Goal: Task Accomplishment & Management: Manage account settings

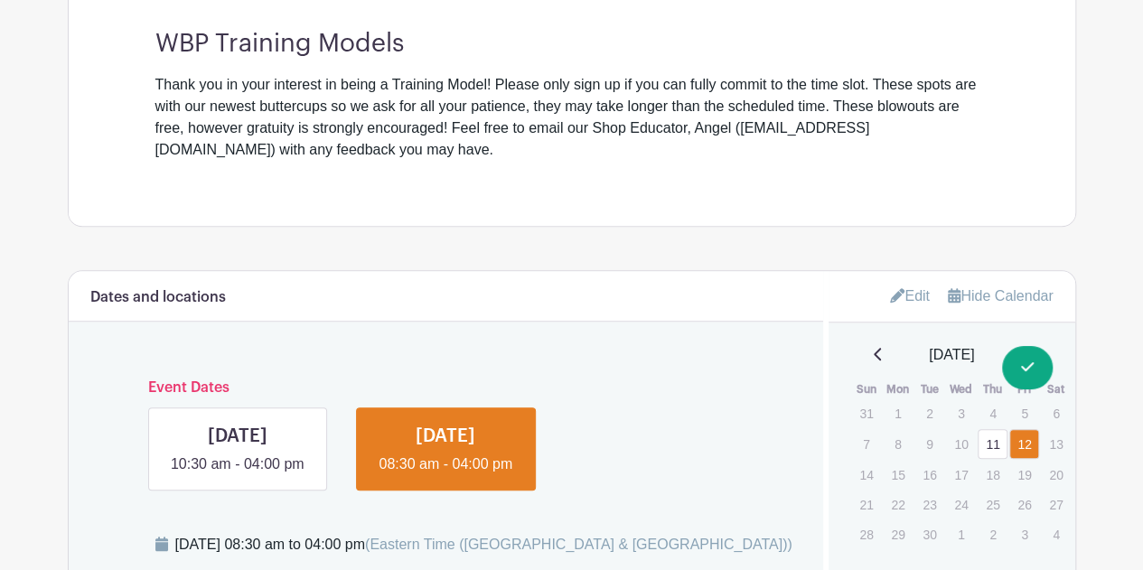
scroll to position [647, 0]
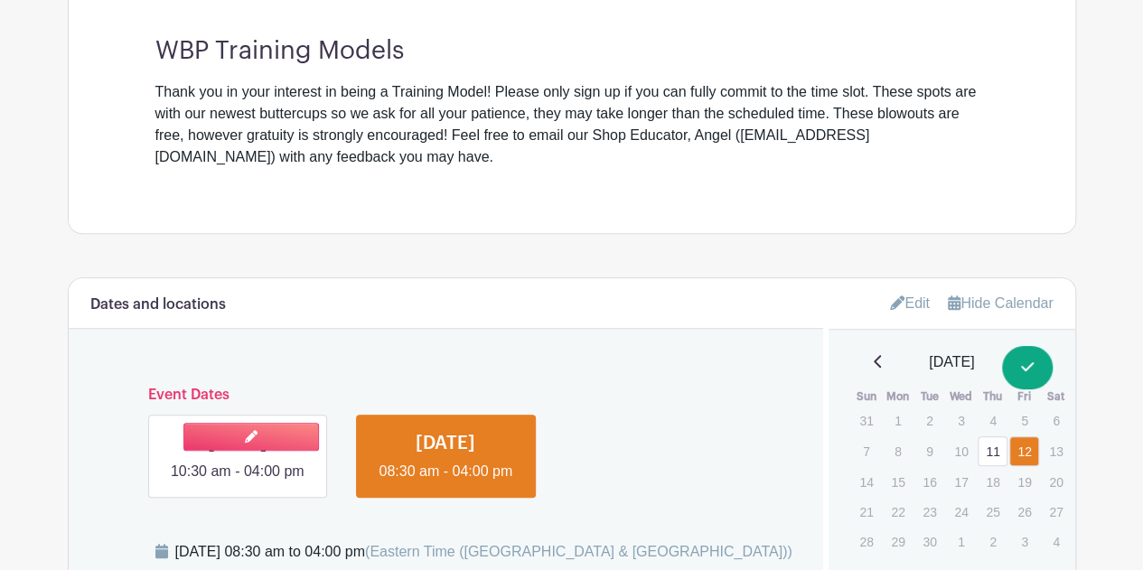
click at [238, 483] on link at bounding box center [238, 483] width 0 height 0
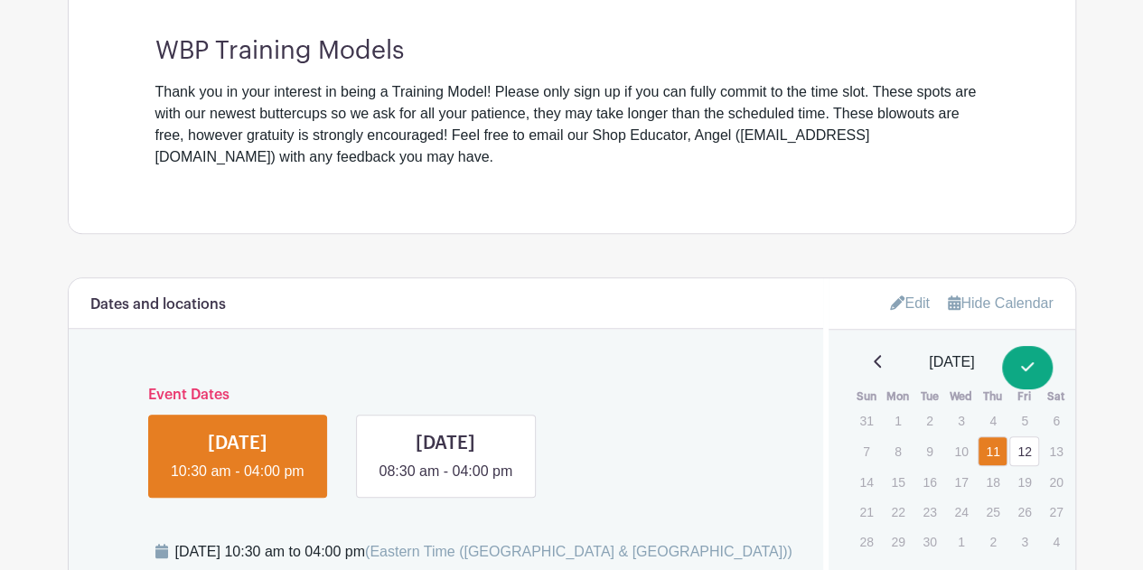
click at [238, 483] on link at bounding box center [238, 483] width 0 height 0
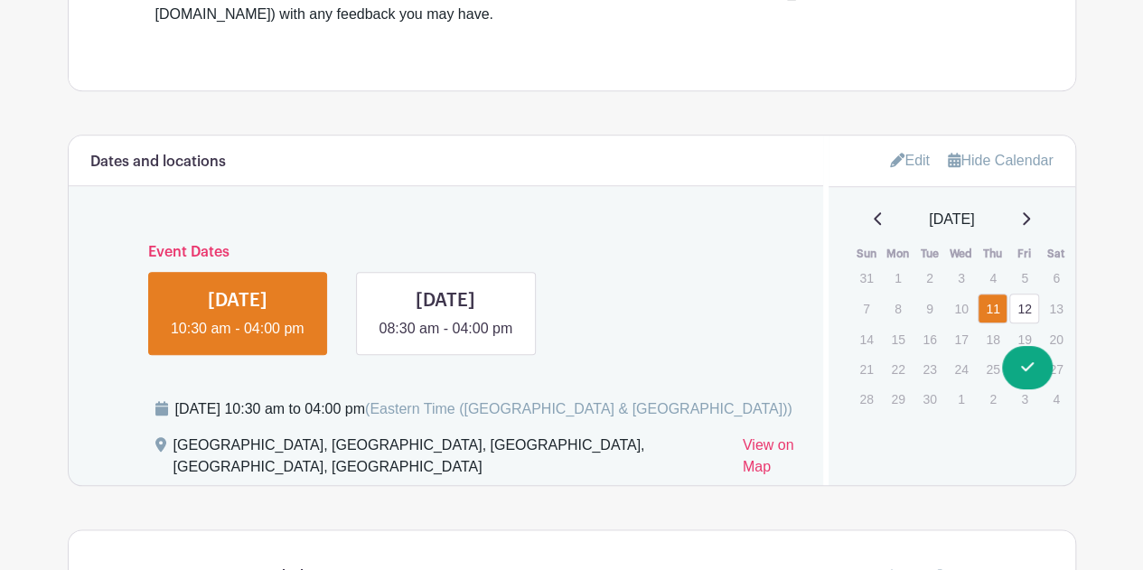
scroll to position [790, 0]
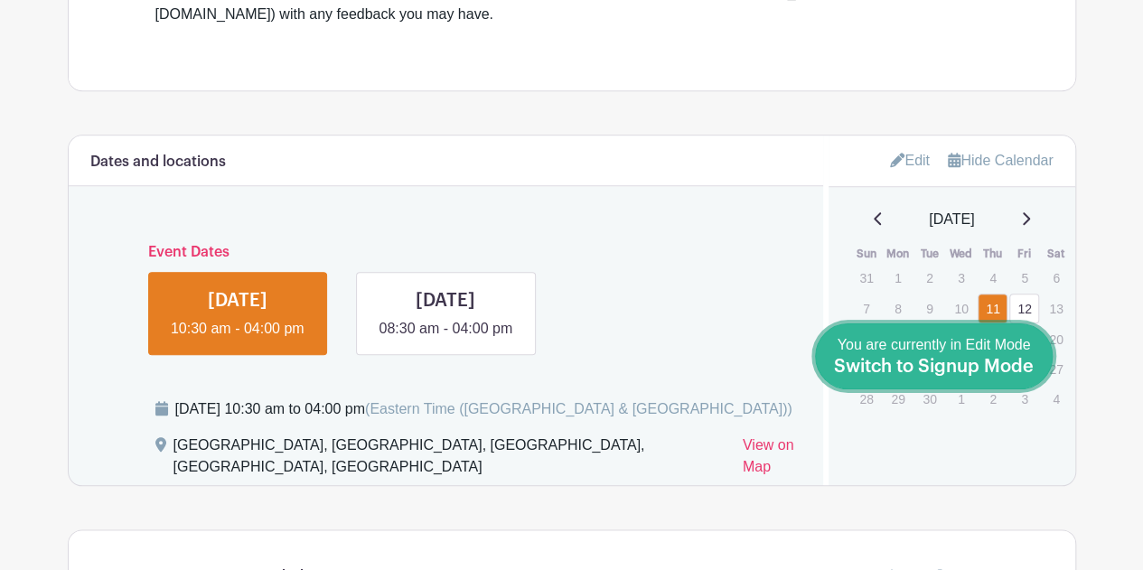
click at [1011, 378] on div "You are currently in Edit Mode Switch to Signup Mode" at bounding box center [934, 356] width 200 height 44
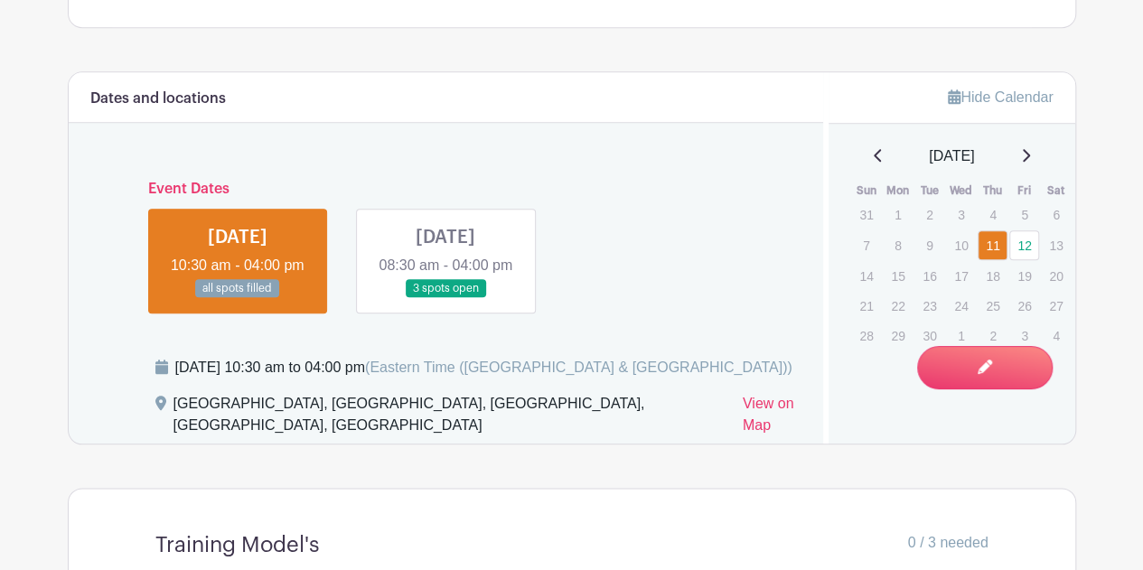
scroll to position [803, 0]
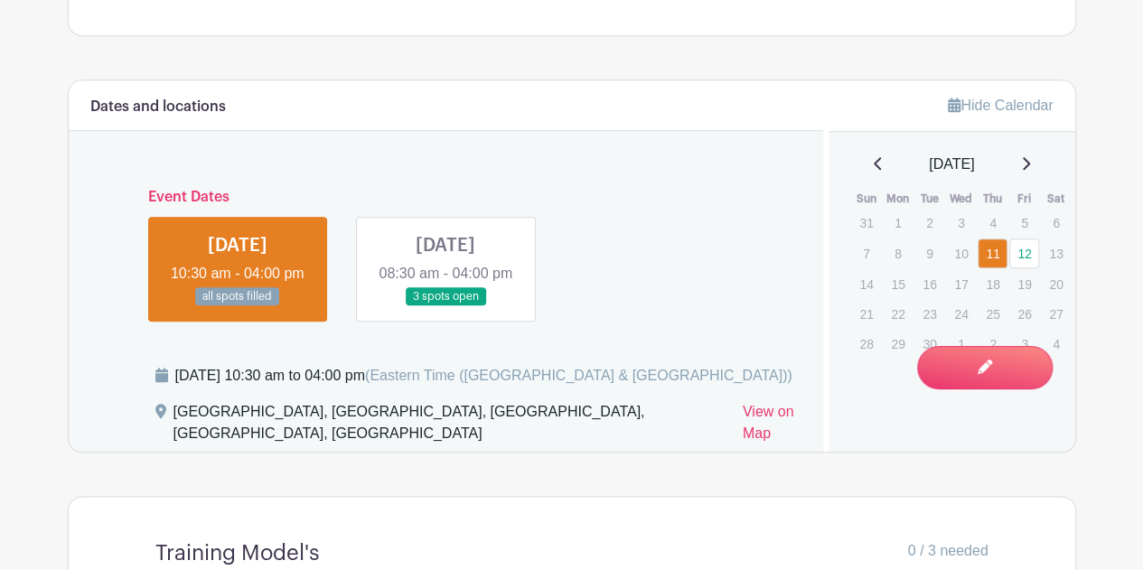
click at [446, 306] on link at bounding box center [446, 306] width 0 height 0
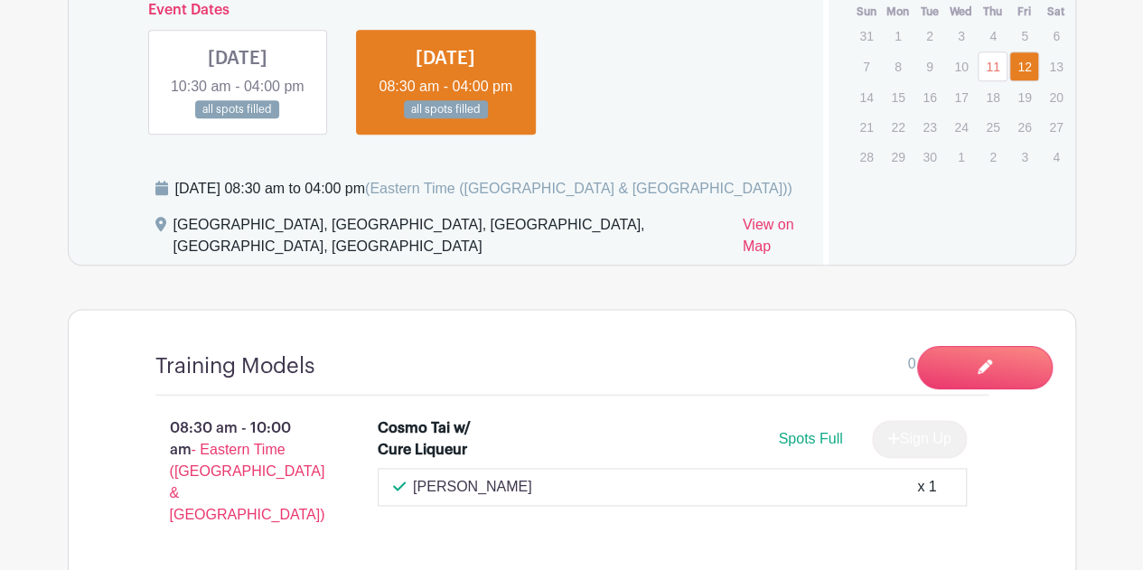
scroll to position [989, 0]
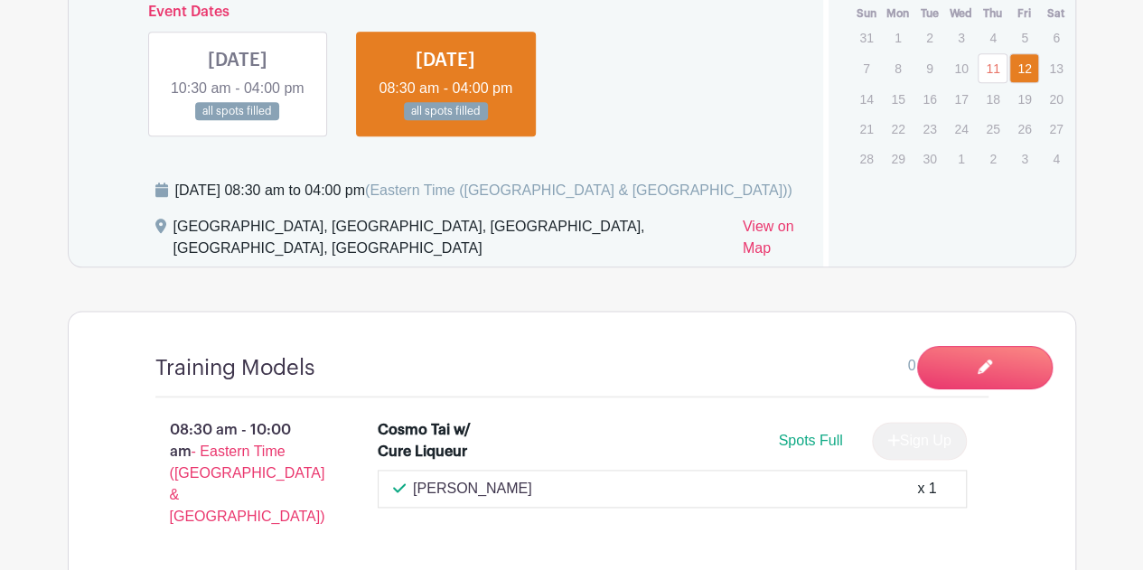
click at [238, 121] on link at bounding box center [238, 121] width 0 height 0
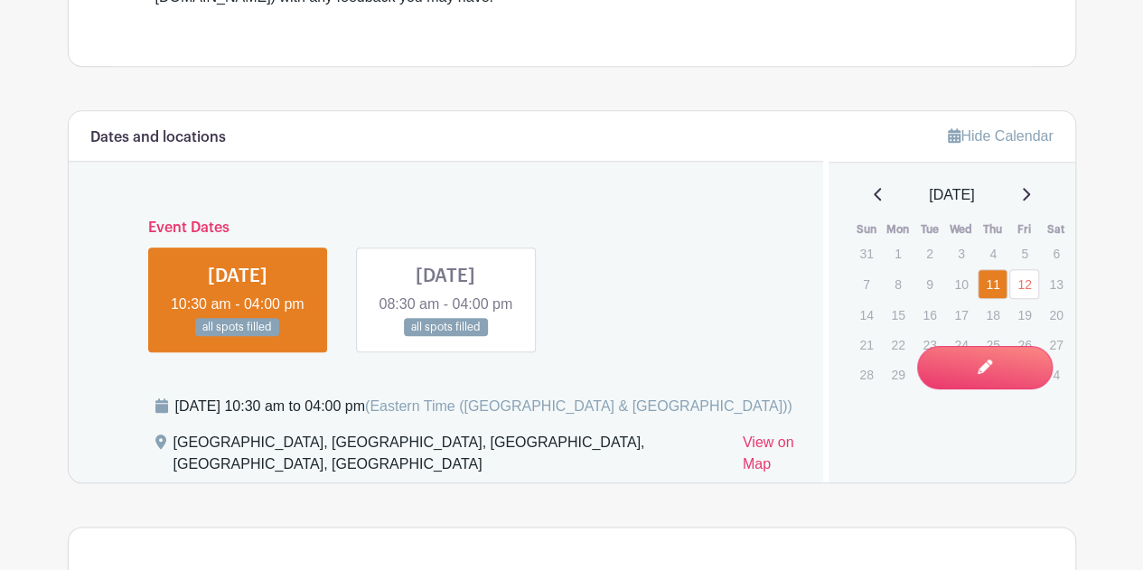
scroll to position [758, 0]
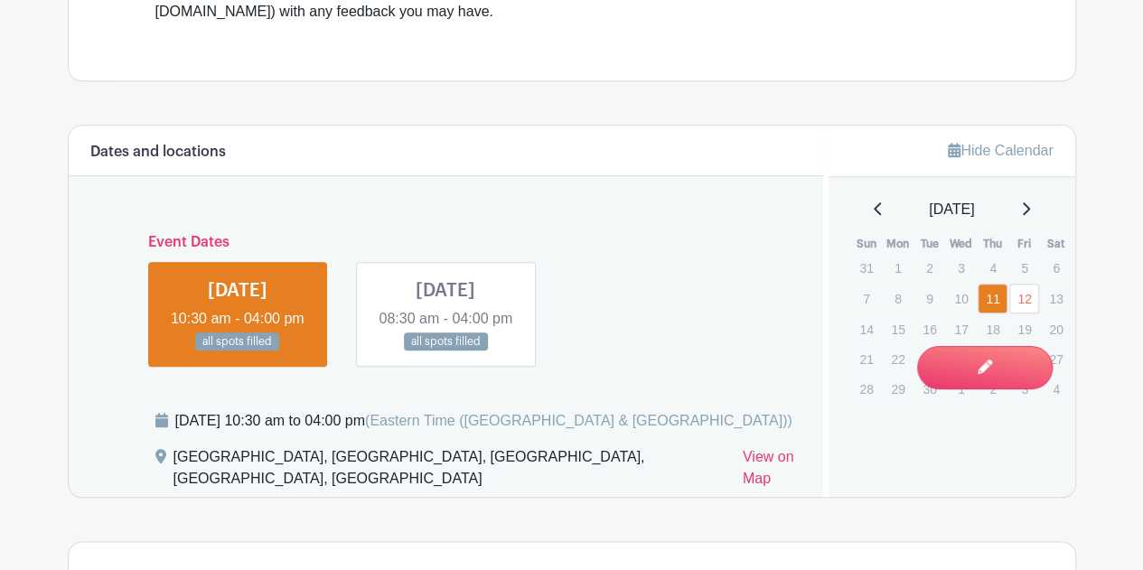
click at [446, 352] on link at bounding box center [446, 352] width 0 height 0
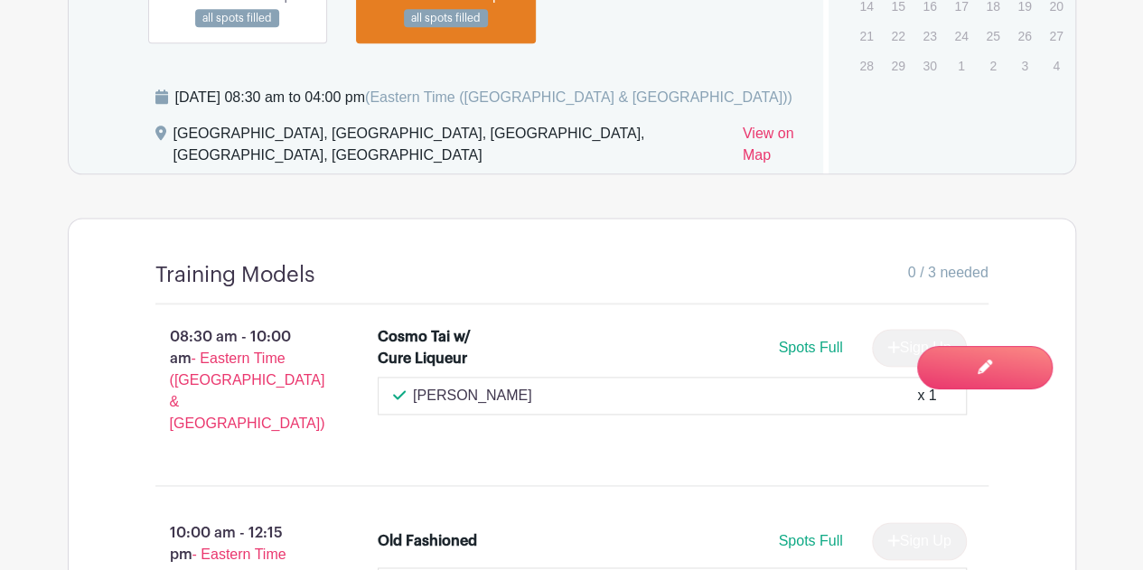
scroll to position [1069, 0]
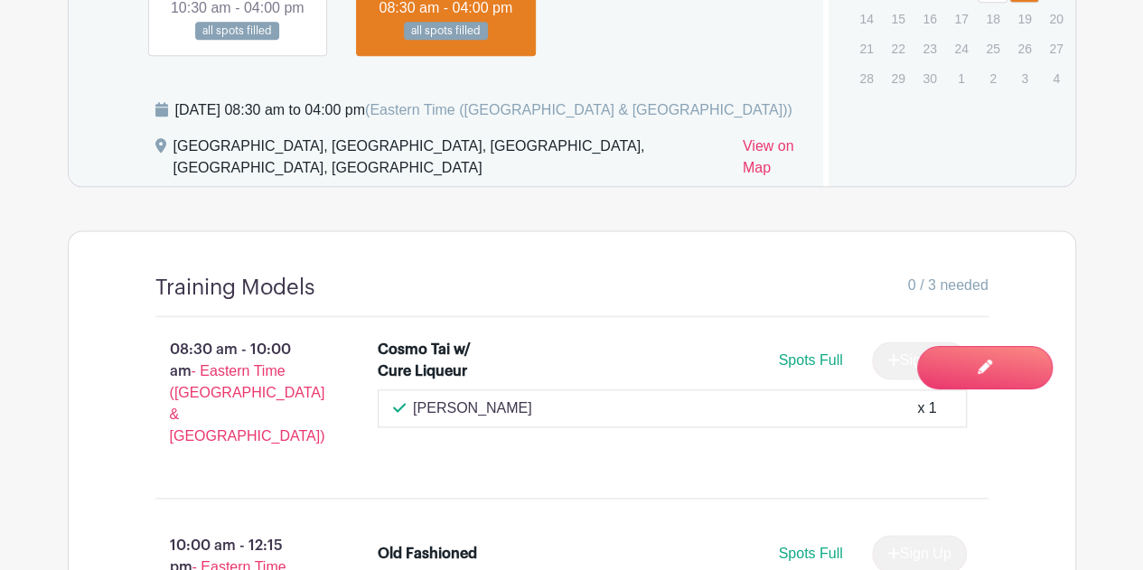
click at [238, 41] on link at bounding box center [238, 41] width 0 height 0
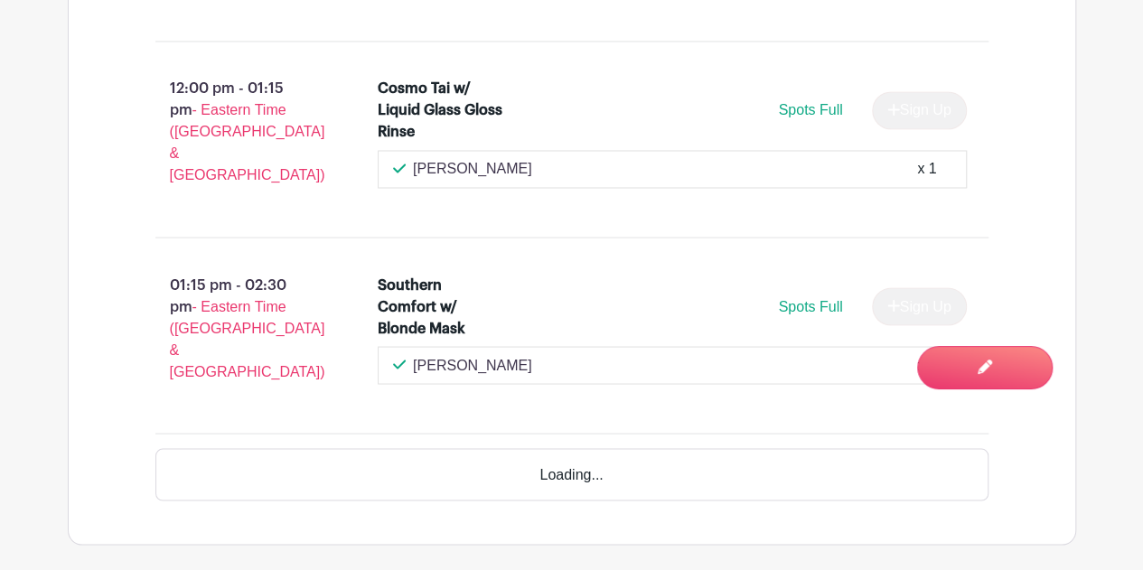
scroll to position [1475, 0]
